Goal: Task Accomplishment & Management: Manage account settings

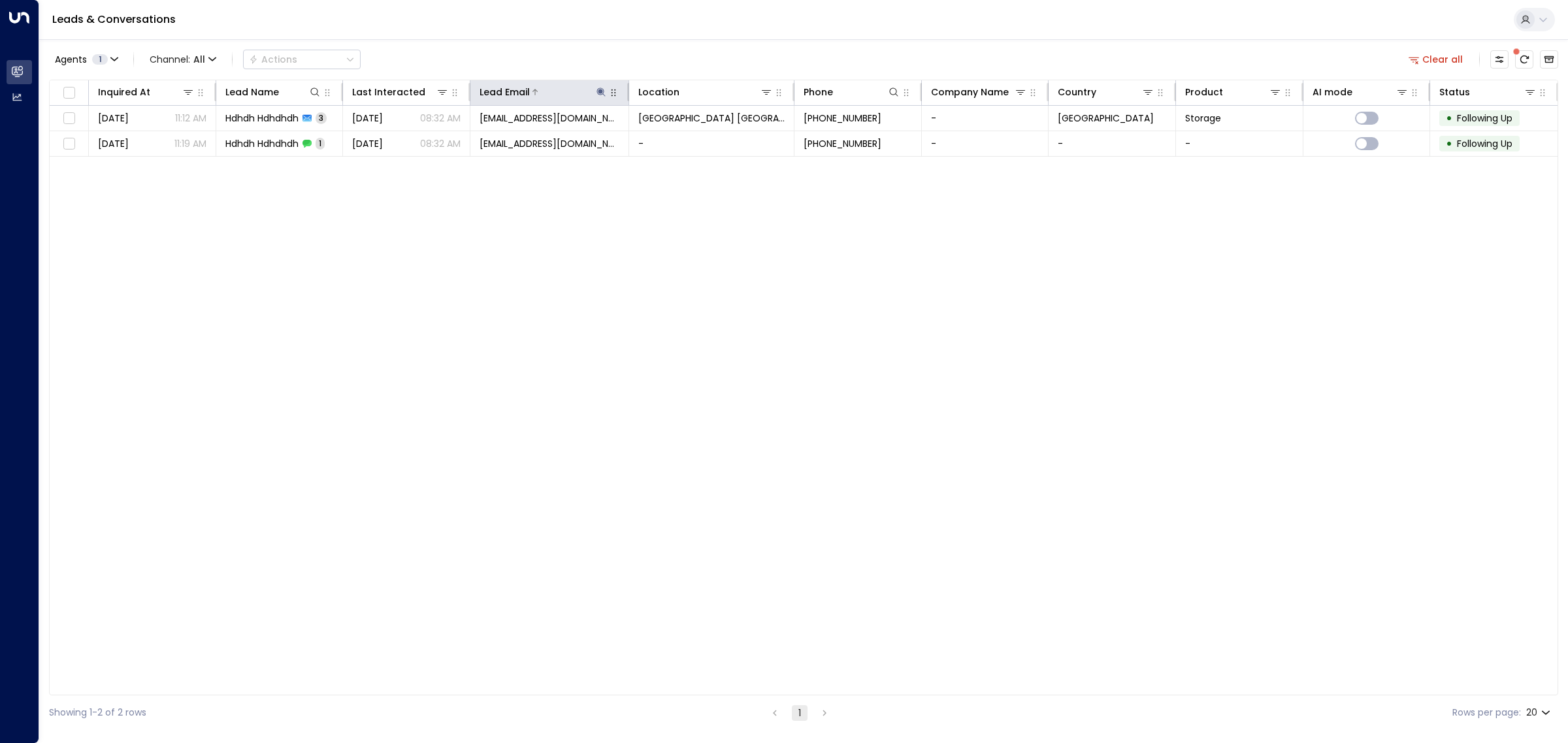
click at [599, 95] on icon at bounding box center [601, 91] width 8 height 8
drag, startPoint x: 636, startPoint y: 136, endPoint x: 513, endPoint y: 138, distance: 123.0
click at [513, 138] on input "**********" at bounding box center [592, 139] width 163 height 24
type input "**********"
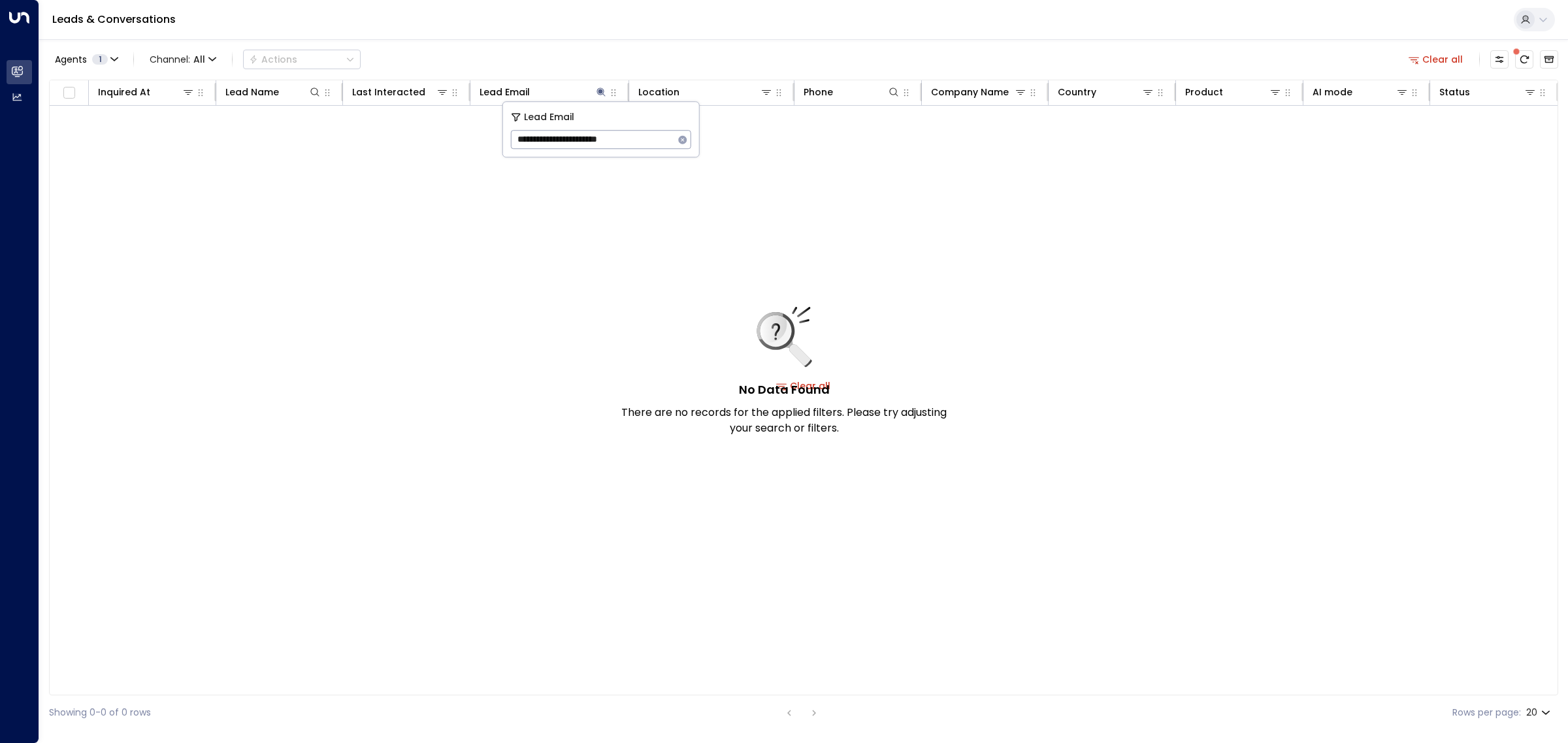
click at [627, 279] on div "No Data Found There are no records for the applied filters. Please try adjustin…" at bounding box center [804, 386] width 1508 height 560
click at [1503, 55] on icon "Customize" at bounding box center [1499, 60] width 10 height 10
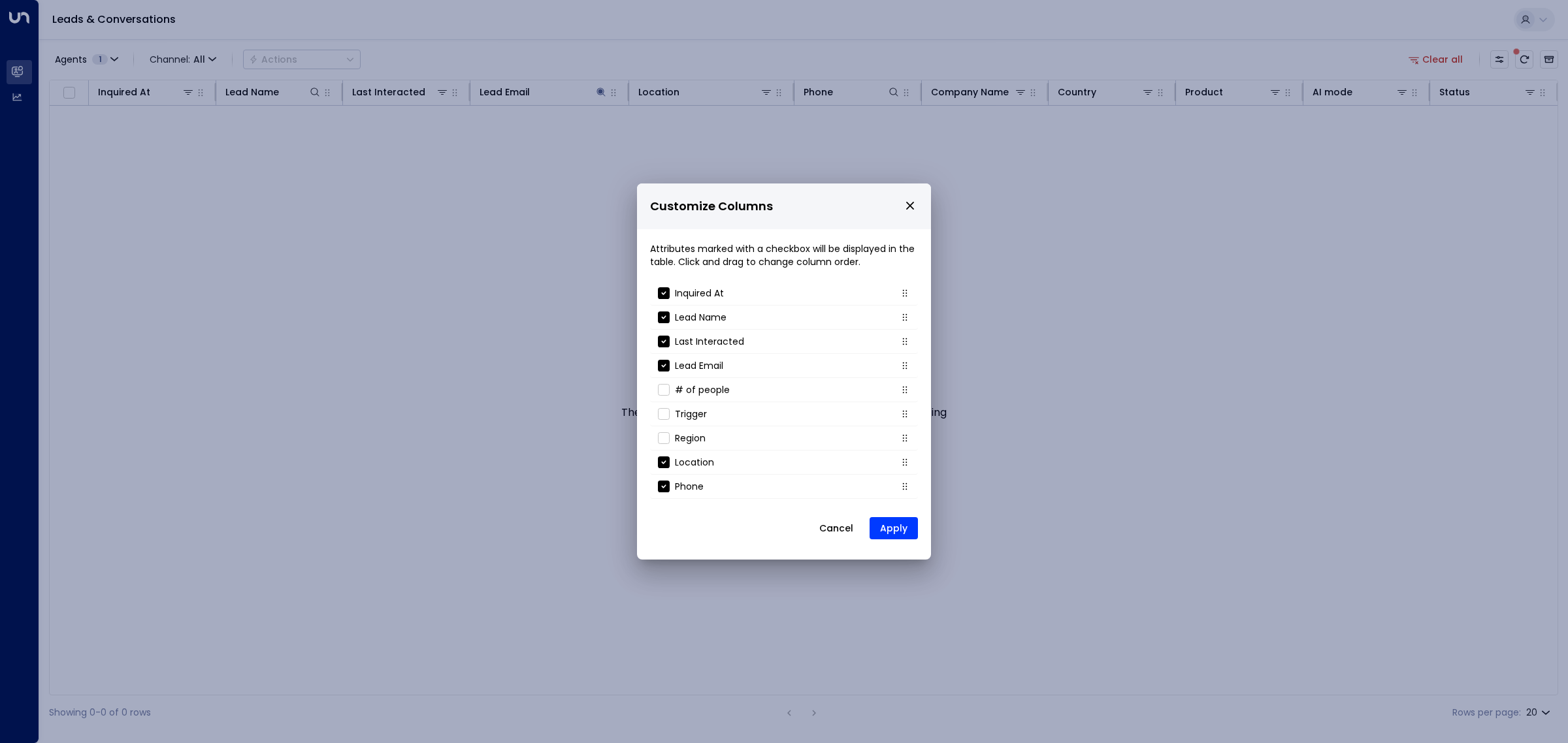
click at [827, 531] on button "Cancel" at bounding box center [836, 528] width 56 height 24
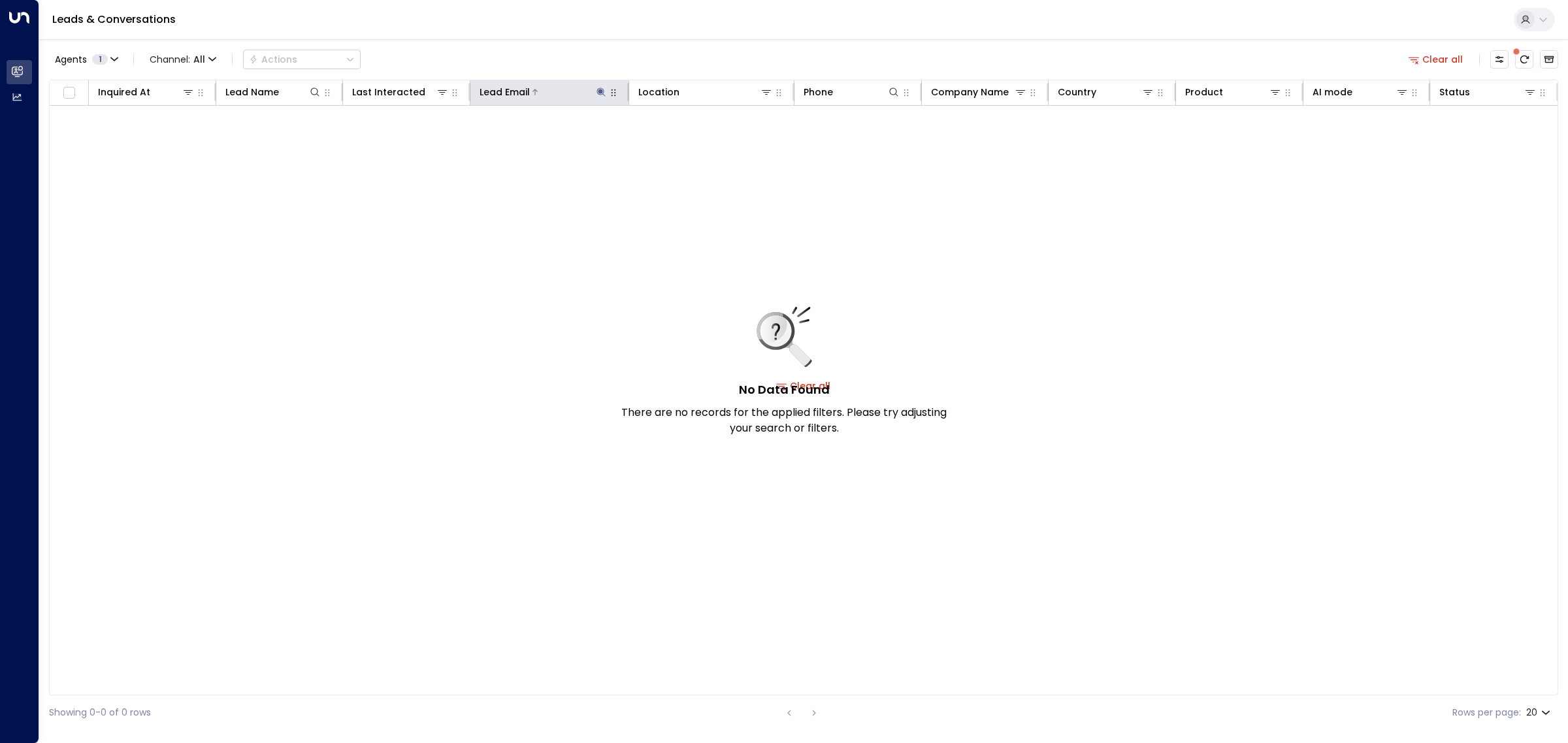
click at [599, 92] on icon at bounding box center [601, 91] width 8 height 8
click at [683, 141] on icon "button" at bounding box center [682, 139] width 8 height 8
click at [1215, 206] on div "No Data Found There are no records for the applied filters. Please try adjustin…" at bounding box center [804, 386] width 1508 height 560
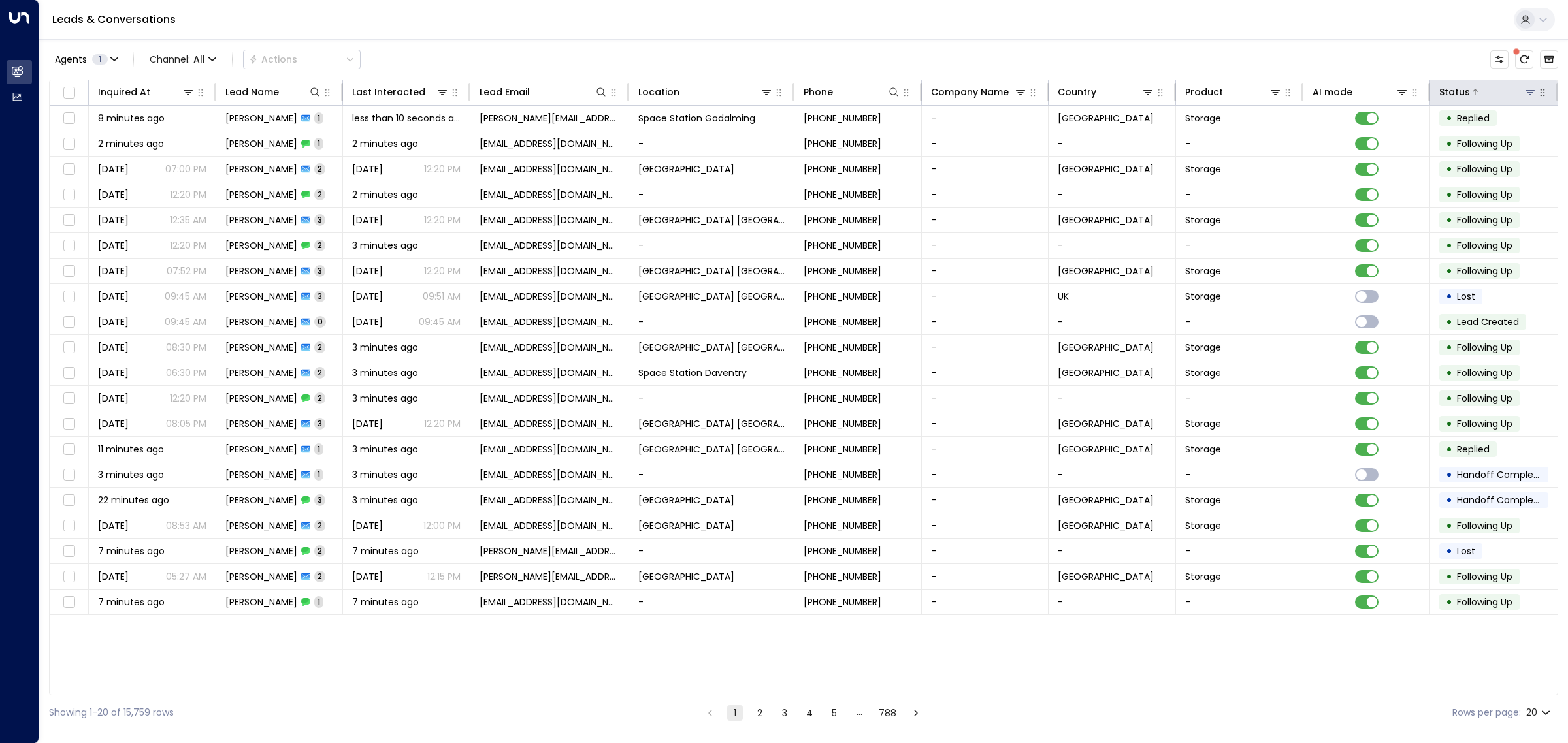
click at [1527, 92] on icon at bounding box center [1530, 92] width 10 height 10
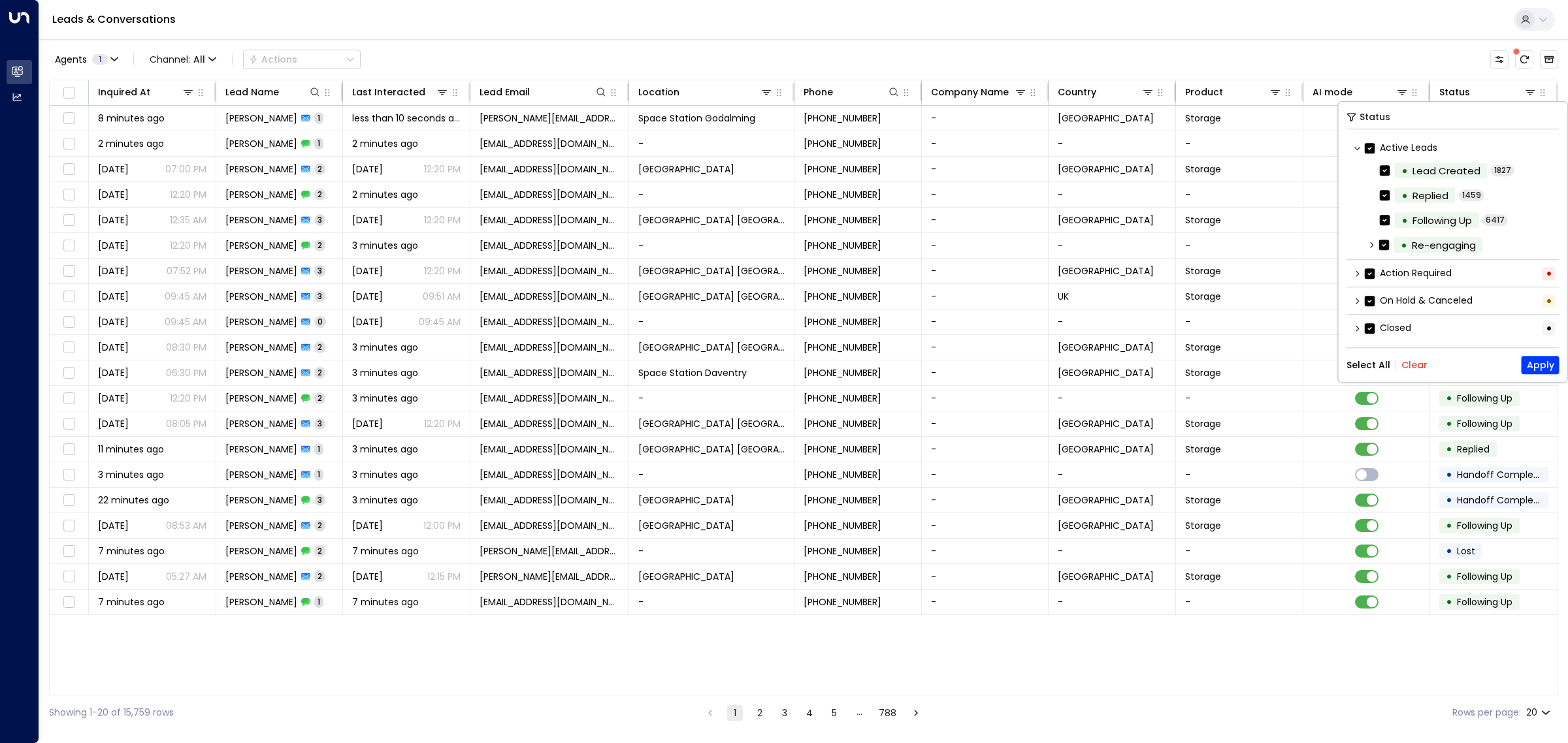
click at [1414, 367] on button "Clear" at bounding box center [1414, 365] width 26 height 10
click at [1361, 273] on div "Action Required •" at bounding box center [1453, 273] width 213 height 22
click at [1552, 367] on button "Apply" at bounding box center [1540, 365] width 38 height 19
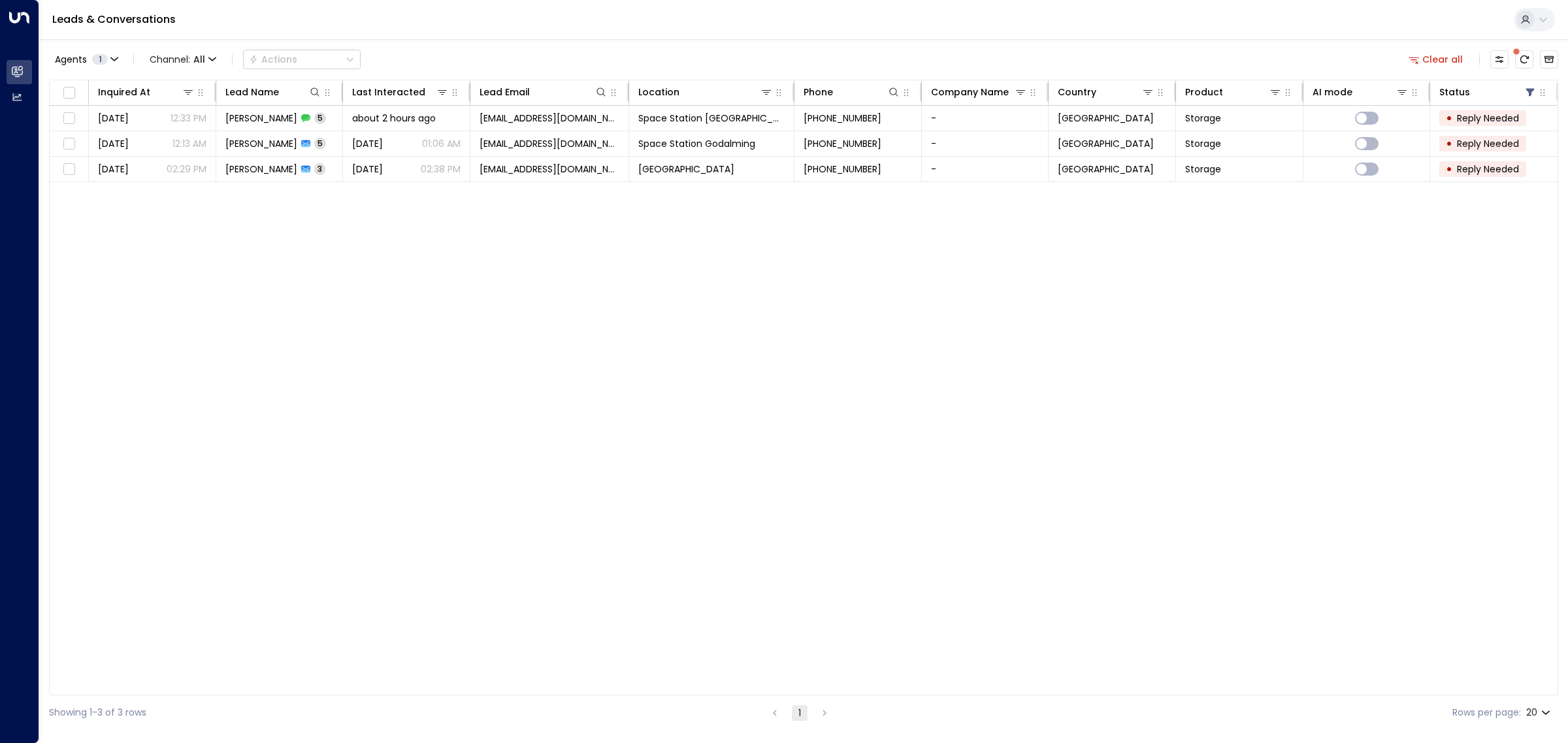
click at [696, 298] on div "Inquired At Lead Name Last Interacted Lead Email Location Phone Company Name Co…" at bounding box center [804, 388] width 1509 height 616
click at [637, 363] on div "Inquired At Lead Name Last Interacted Lead Email Location Phone Company Name Co…" at bounding box center [804, 388] width 1509 height 616
click at [636, 296] on div "Inquired At Lead Name Last Interacted Lead Email Location Phone Company Name Co…" at bounding box center [804, 388] width 1509 height 616
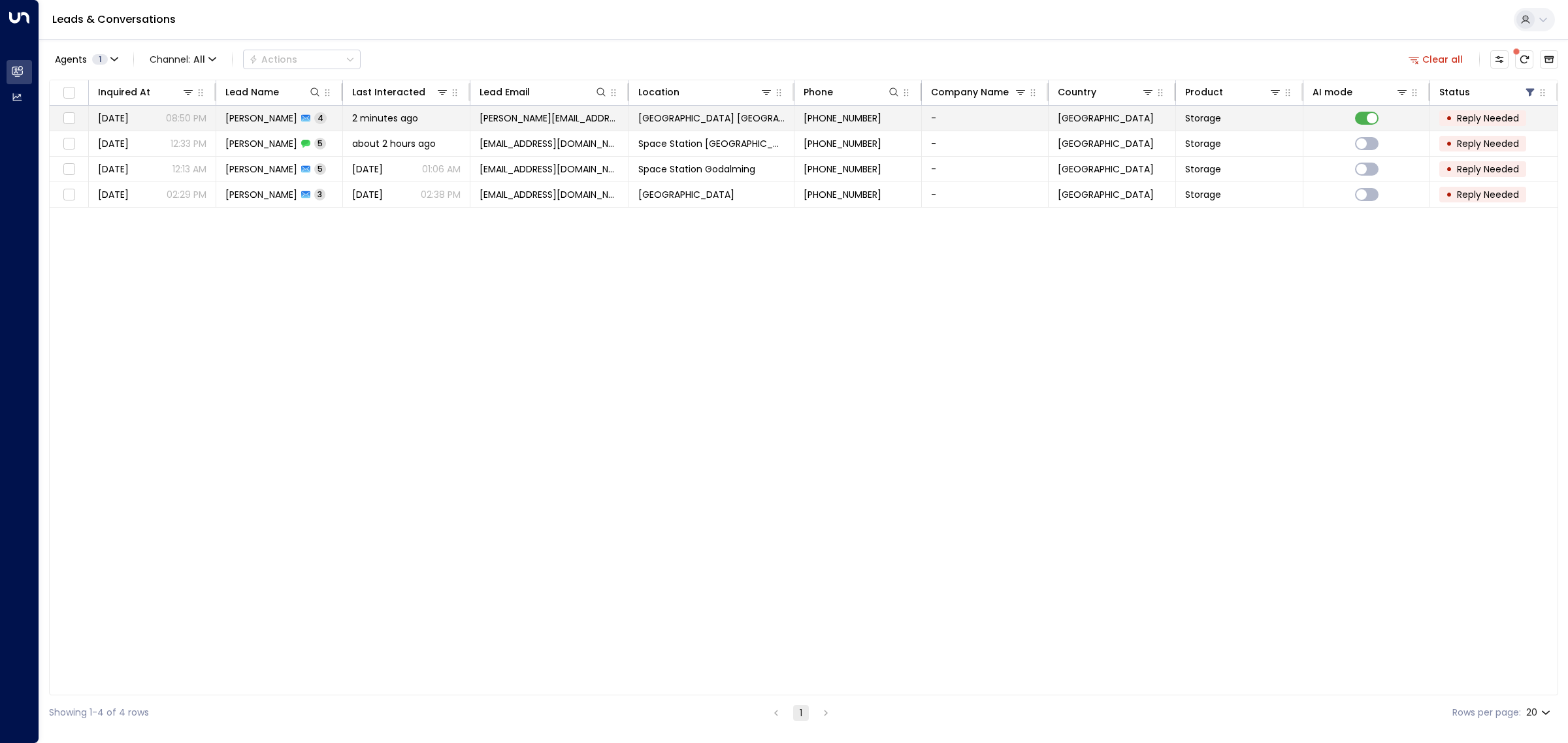
click at [331, 116] on td "[PERSON_NAME] 4" at bounding box center [280, 118] width 127 height 25
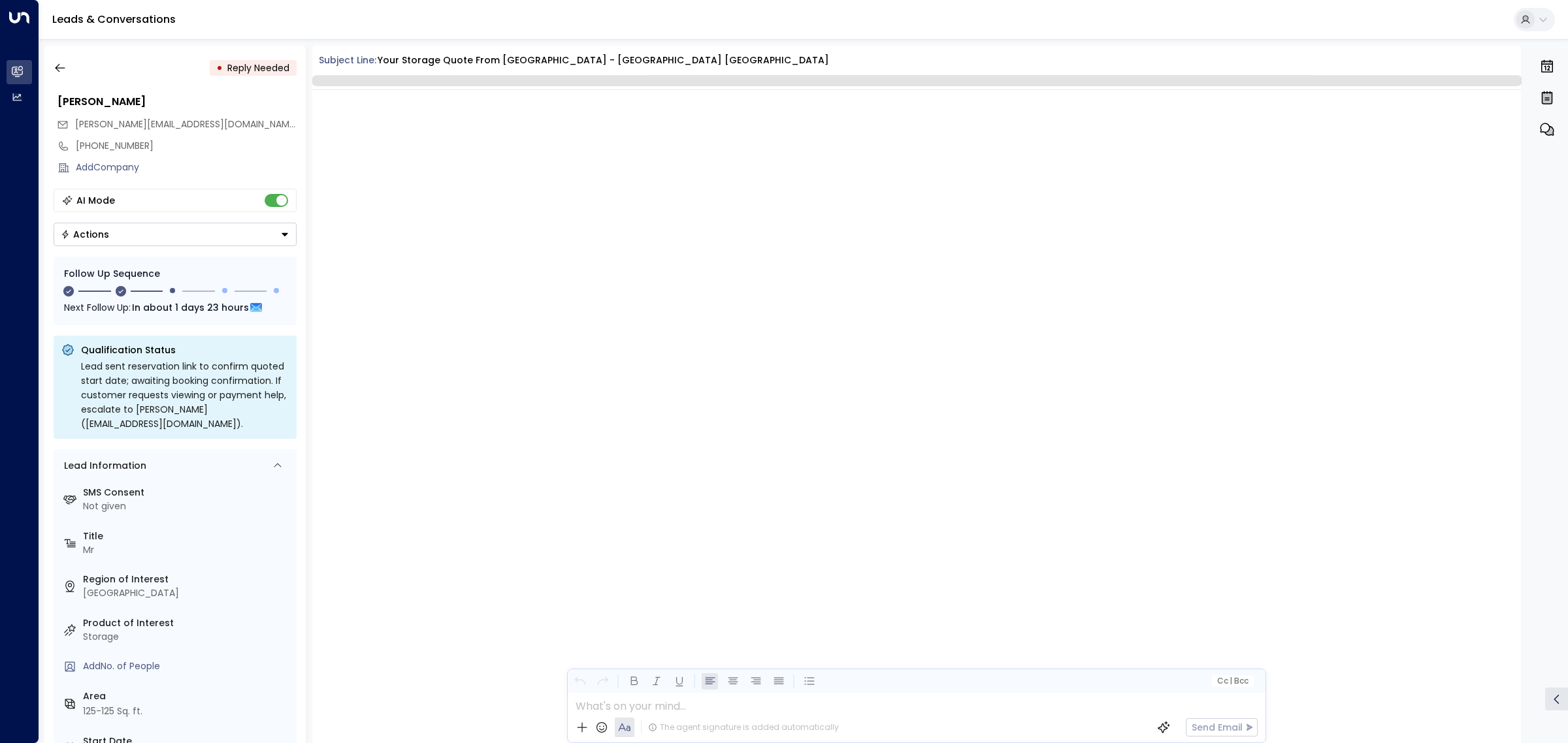
scroll to position [1296, 0]
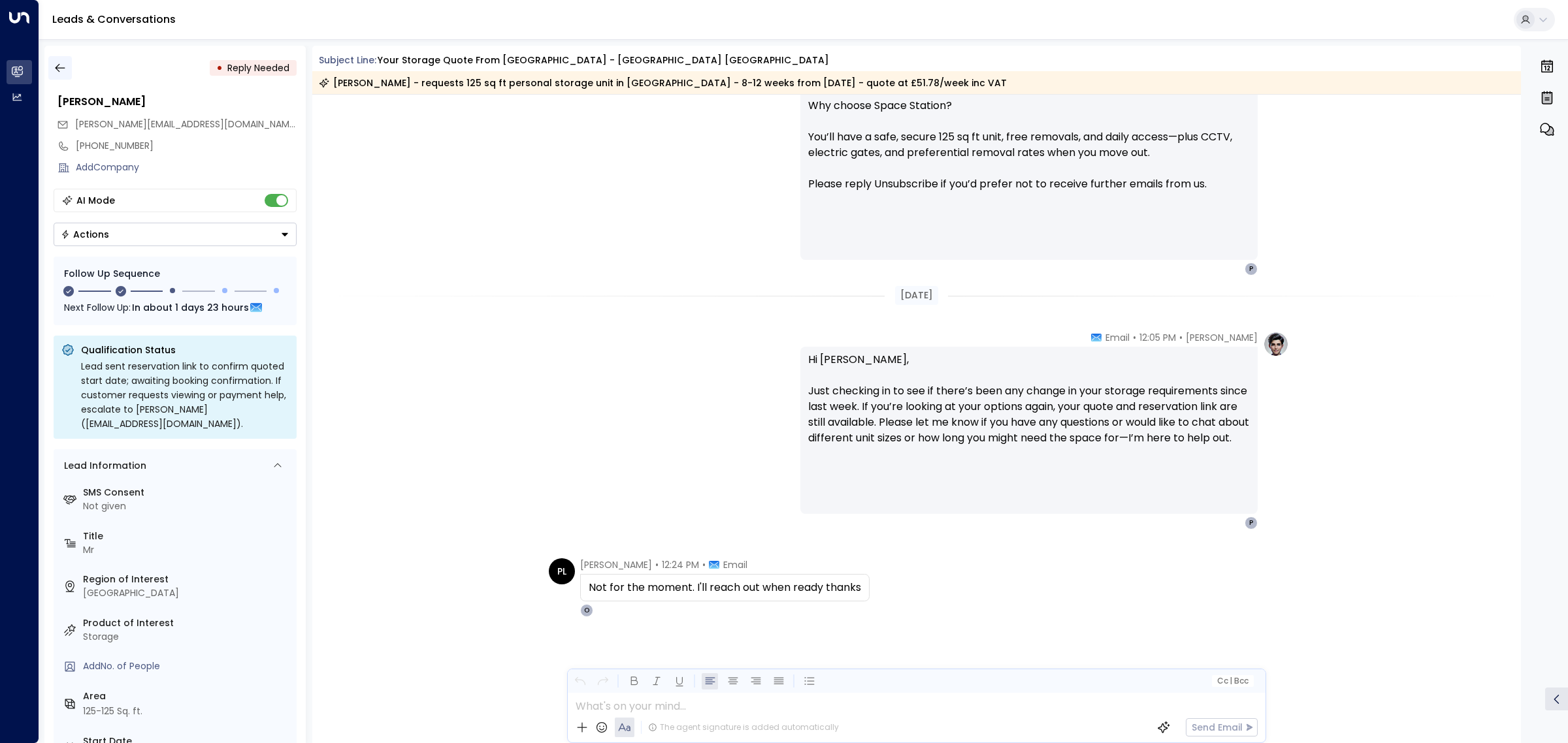
click at [59, 69] on icon "button" at bounding box center [60, 68] width 13 height 13
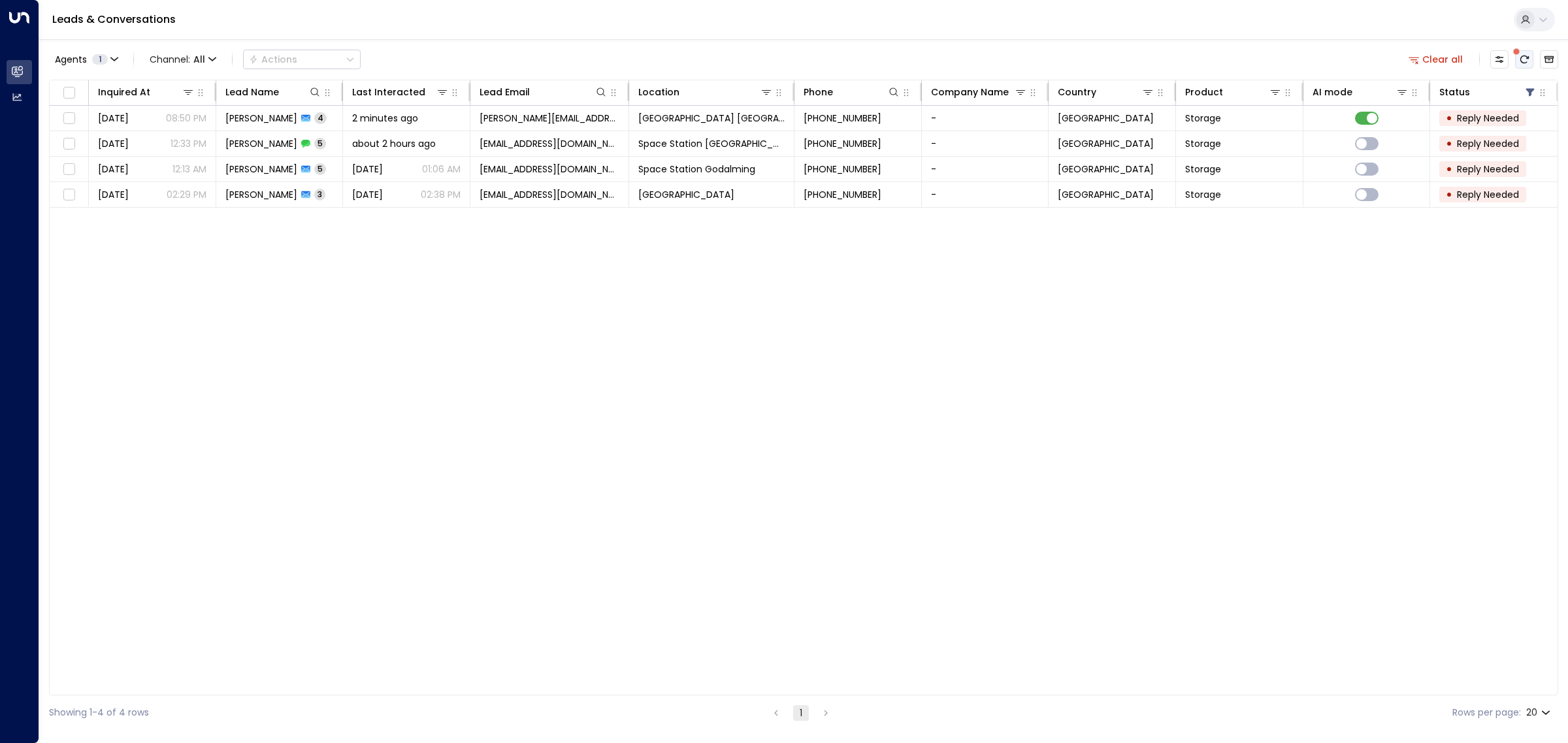
click at [1518, 59] on div at bounding box center [1524, 59] width 19 height 19
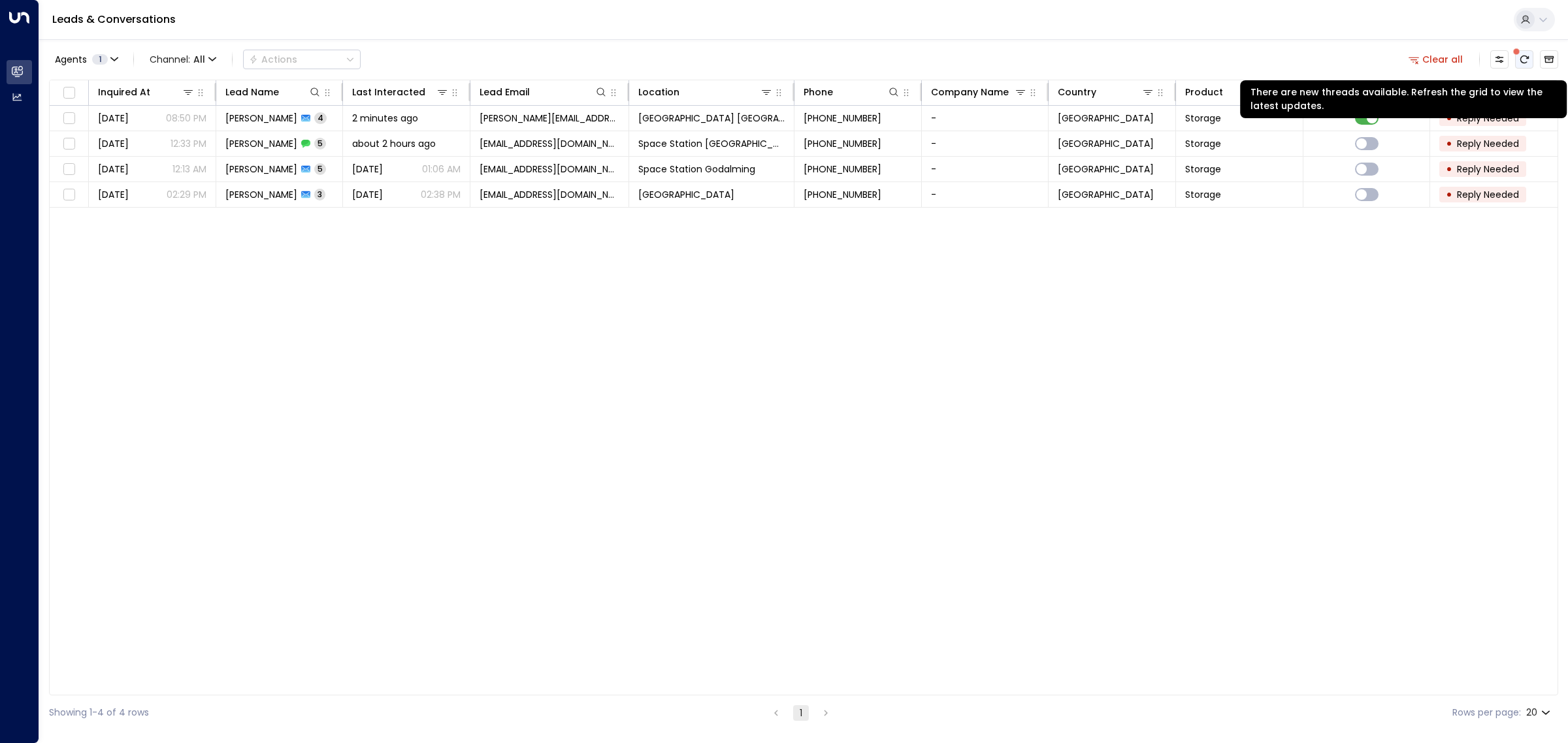
click at [1520, 60] on icon "There are new threads available. Refresh the grid to view the latest updates." at bounding box center [1524, 60] width 10 height 10
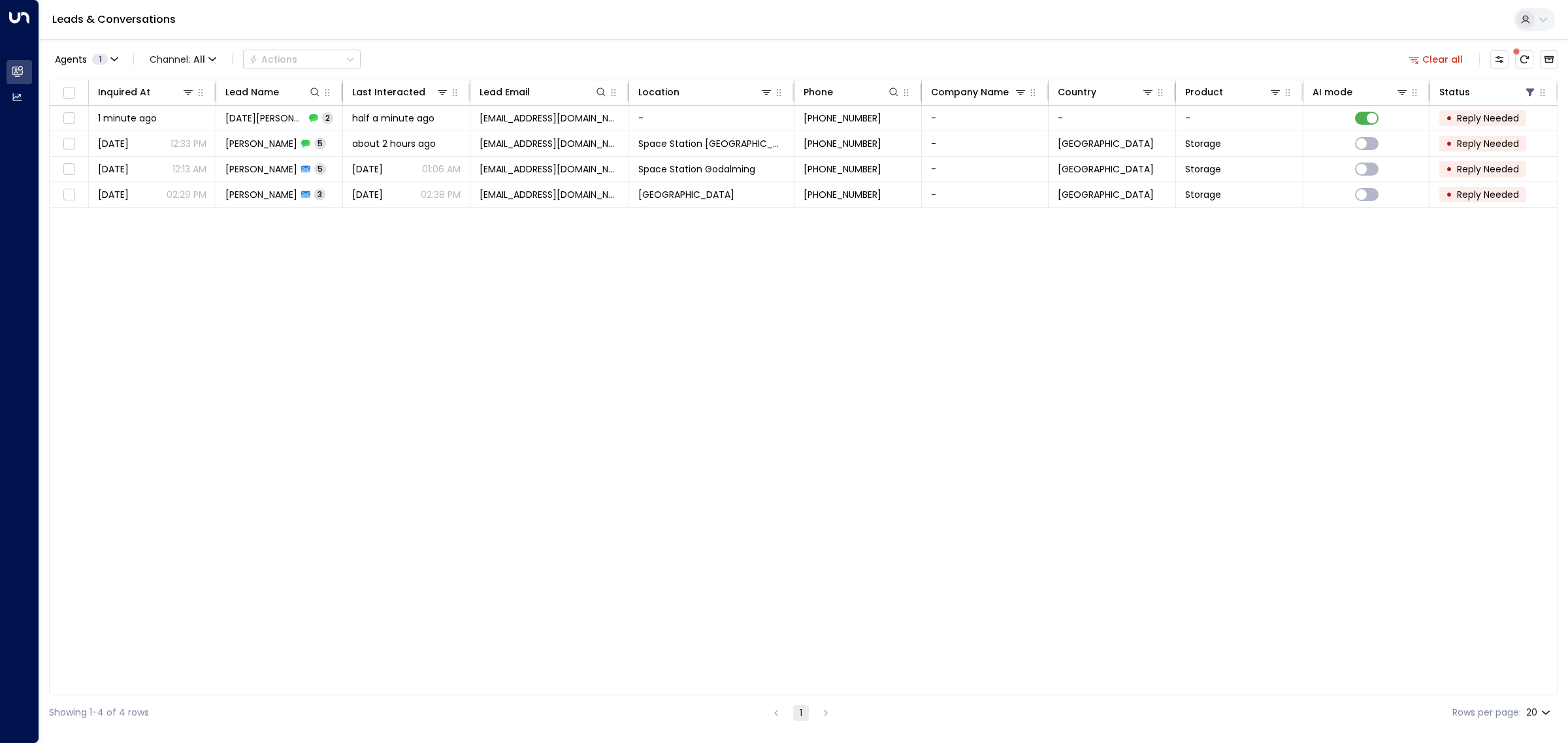
click at [410, 376] on div "Inquired At Lead Name Last Interacted Lead Email Location Phone Company Name Co…" at bounding box center [804, 388] width 1509 height 616
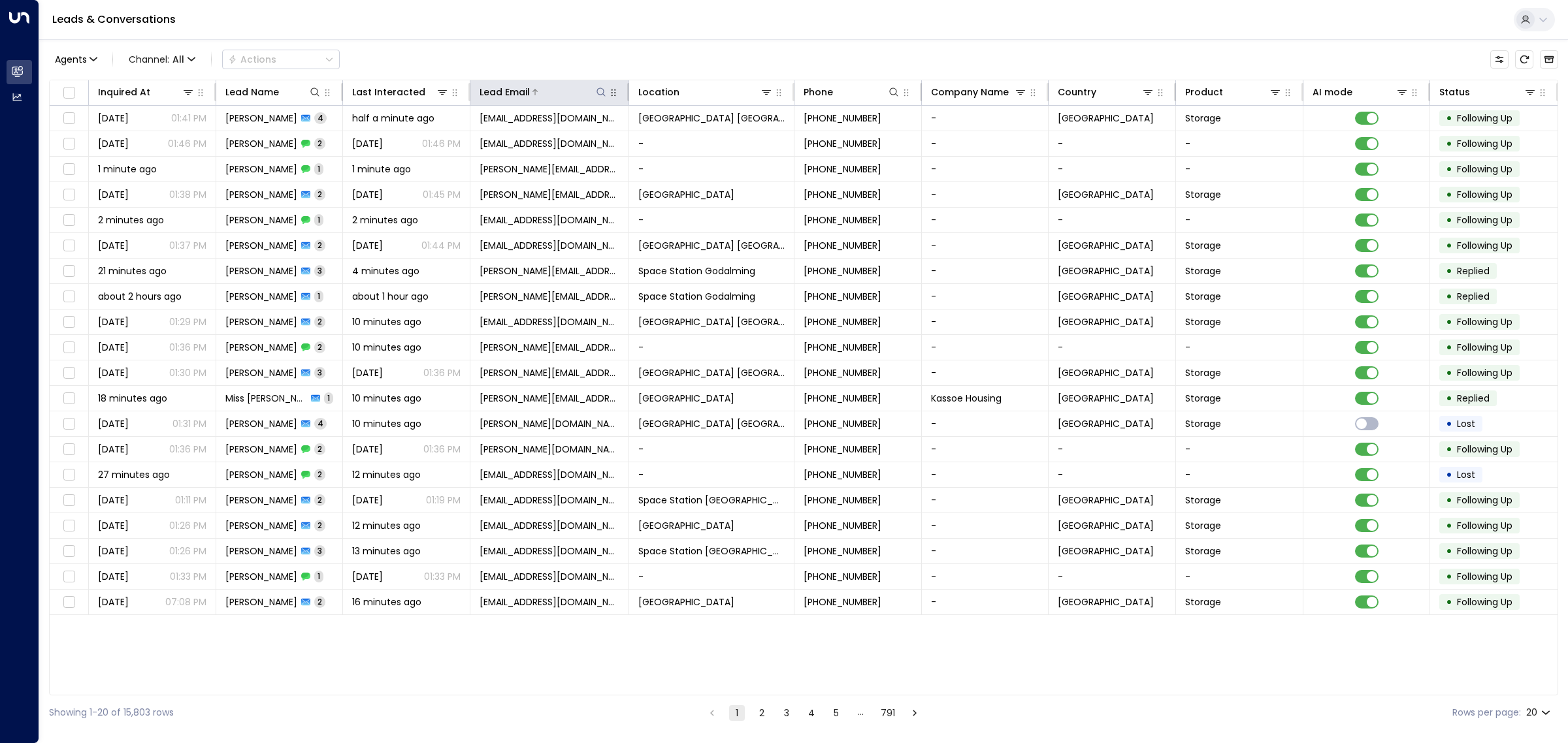
click at [601, 89] on icon at bounding box center [601, 92] width 10 height 10
click at [585, 135] on input "text" at bounding box center [601, 139] width 180 height 24
type input "**********"
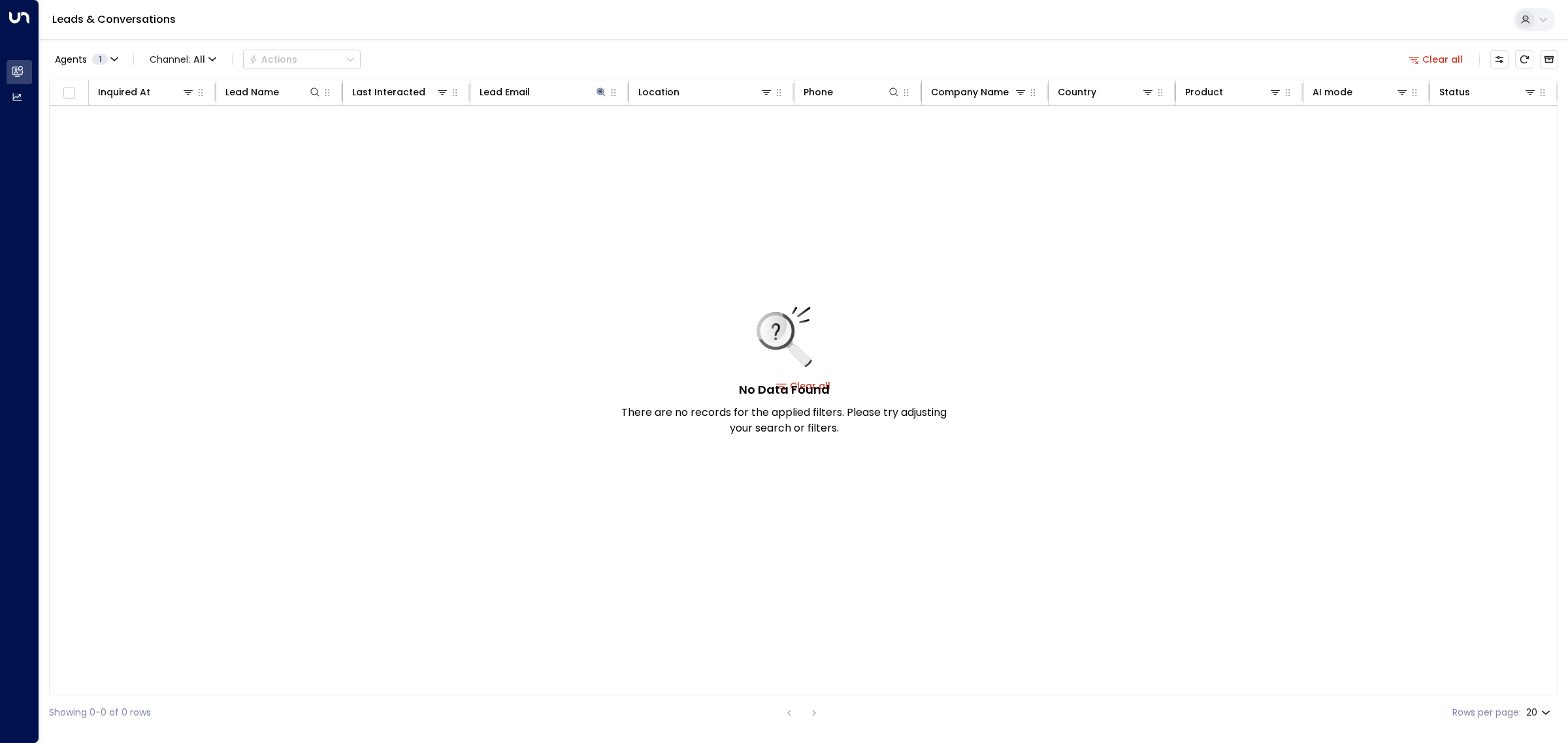
click at [598, 53] on div "Agents 1 Channel: All Actions Clear all" at bounding box center [804, 59] width 1509 height 28
click at [1544, 56] on icon "Archived Leads" at bounding box center [1549, 60] width 10 height 10
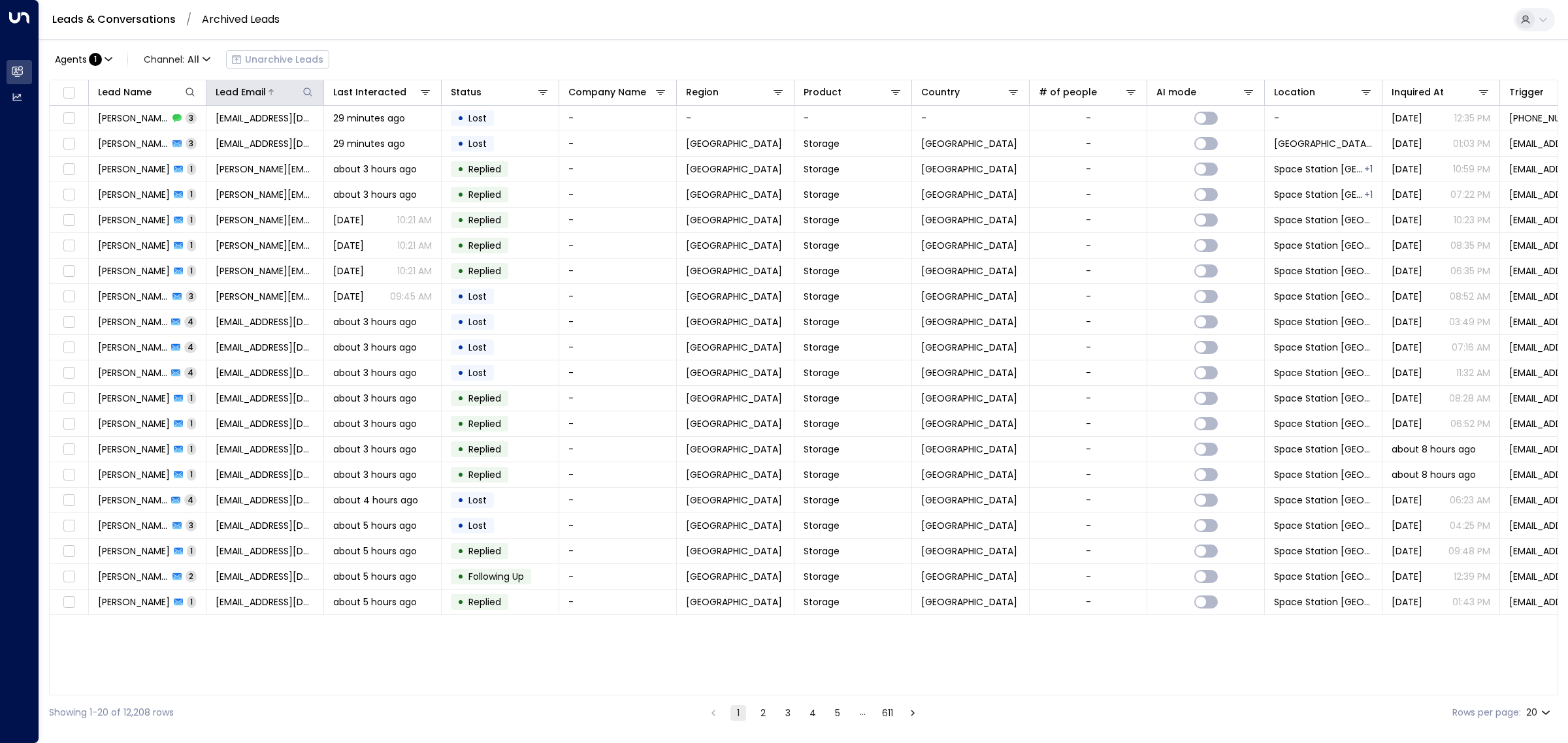
click at [308, 92] on icon at bounding box center [308, 92] width 10 height 10
type input "**********"
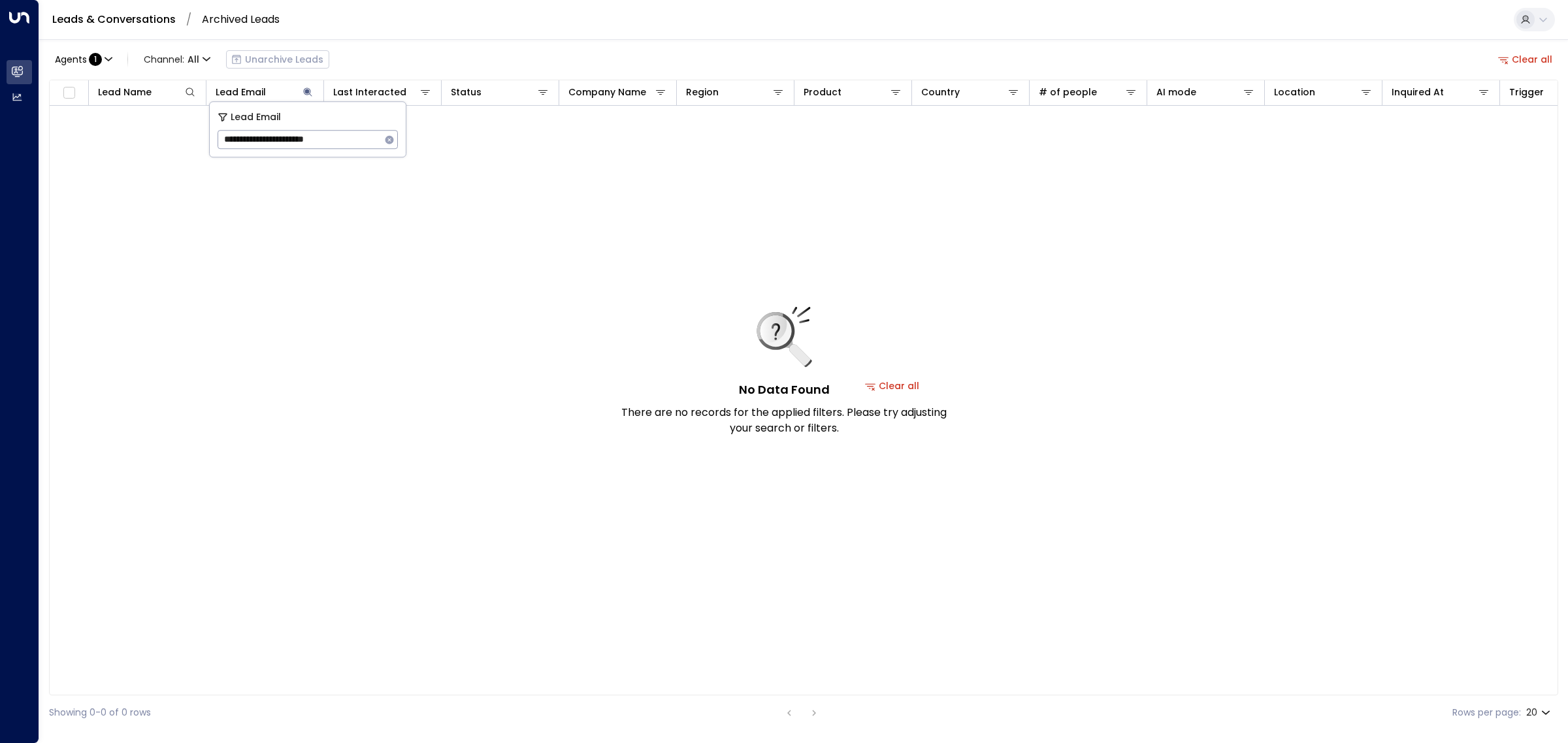
click at [438, 62] on div "Agents : 1 Channel: All Unarchive Leads Clear all" at bounding box center [804, 59] width 1509 height 28
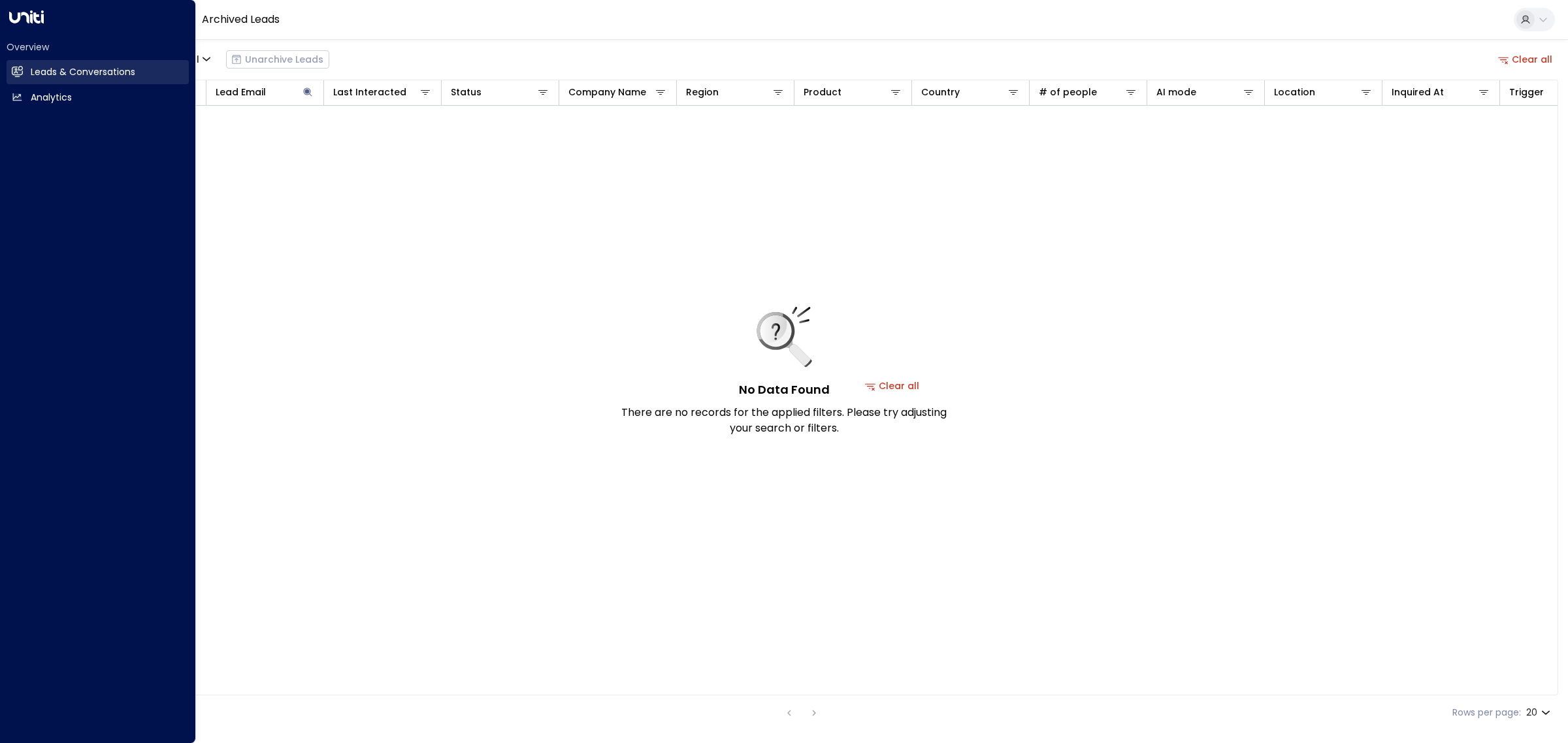
click at [10, 71] on link "Leads & Conversations Leads & Conversations" at bounding box center [98, 72] width 182 height 24
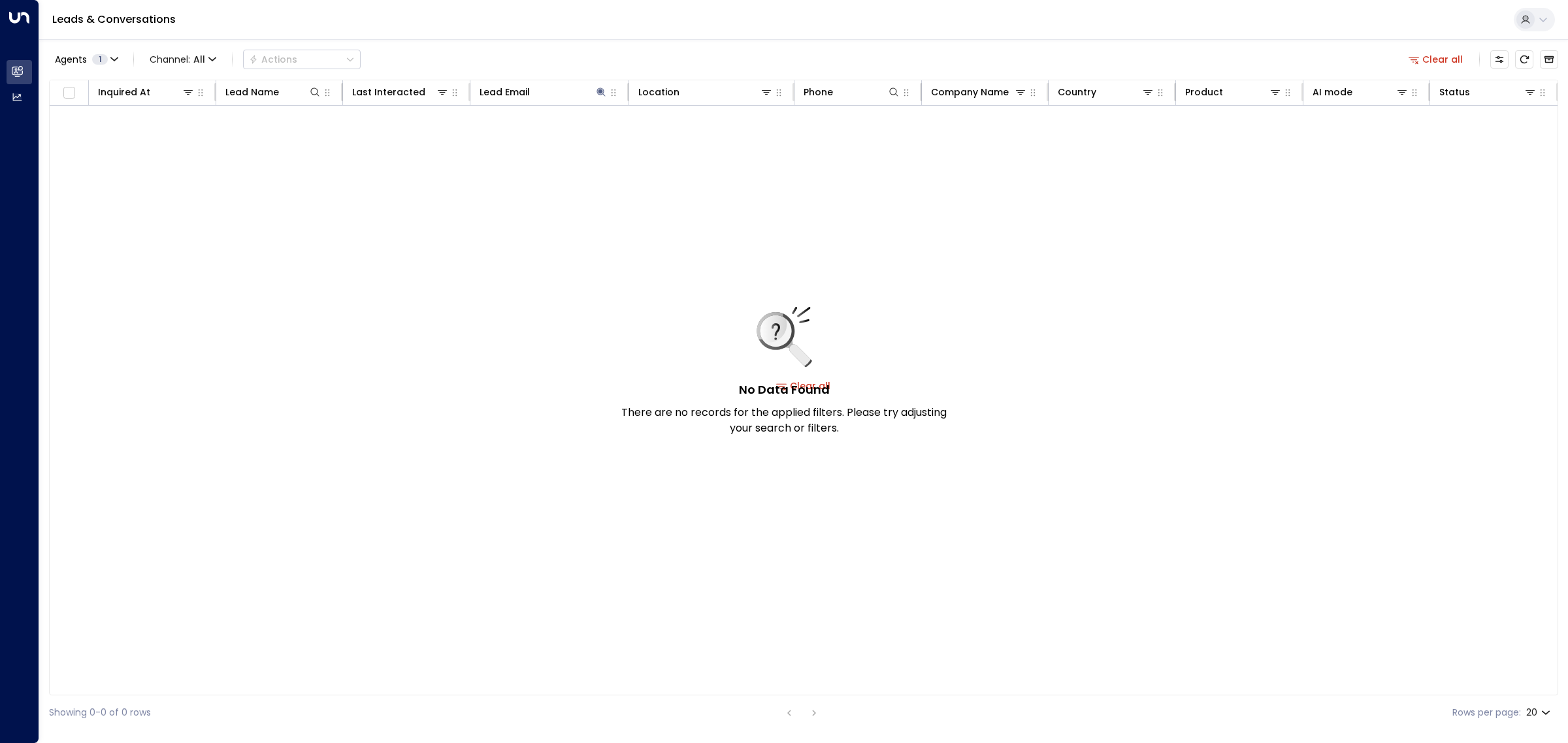
click at [668, 572] on div "No Data Found There are no records for the applied filters. Please try adjustin…" at bounding box center [804, 386] width 1508 height 560
